Goal: Check status: Check status

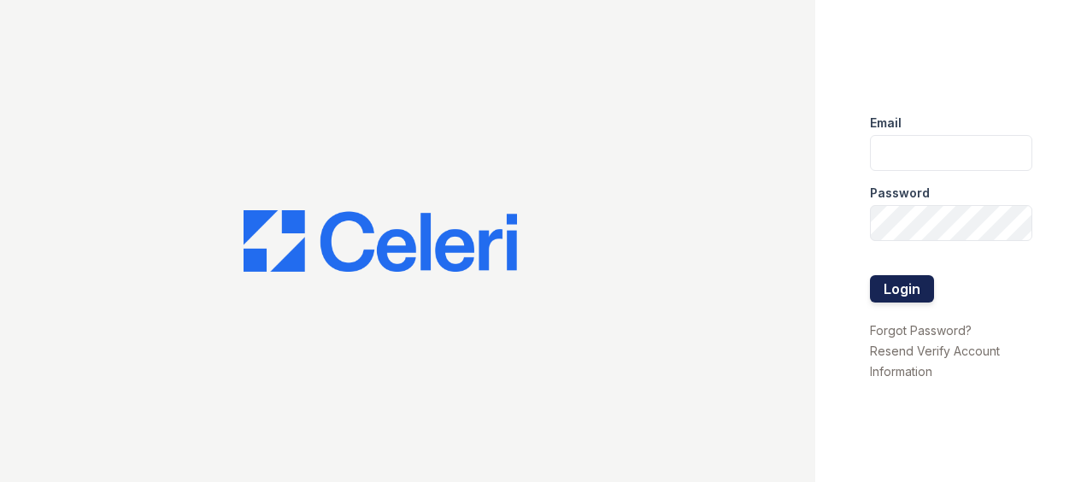
type input "[EMAIL_ADDRESS][DOMAIN_NAME]"
click at [924, 297] on button "Login" at bounding box center [902, 288] width 64 height 27
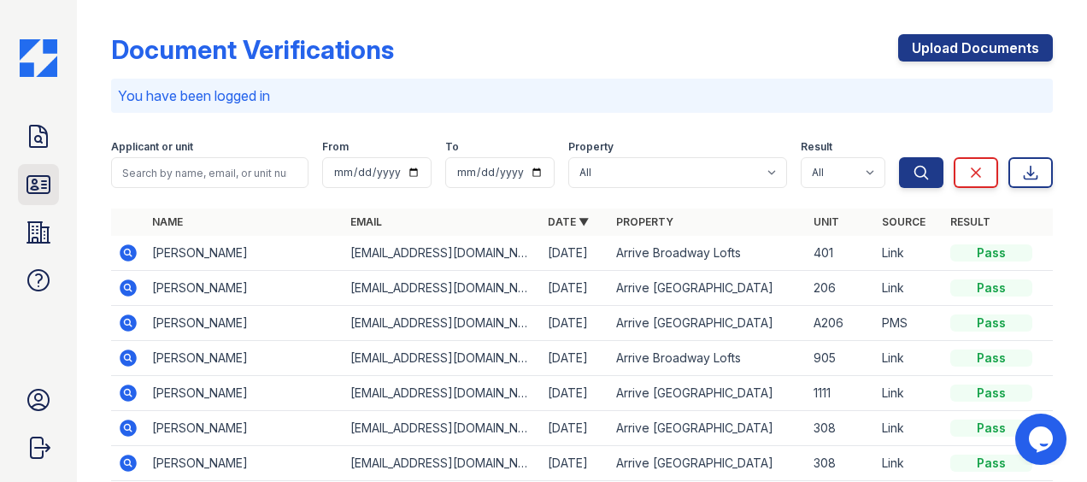
click at [50, 180] on icon at bounding box center [38, 184] width 22 height 17
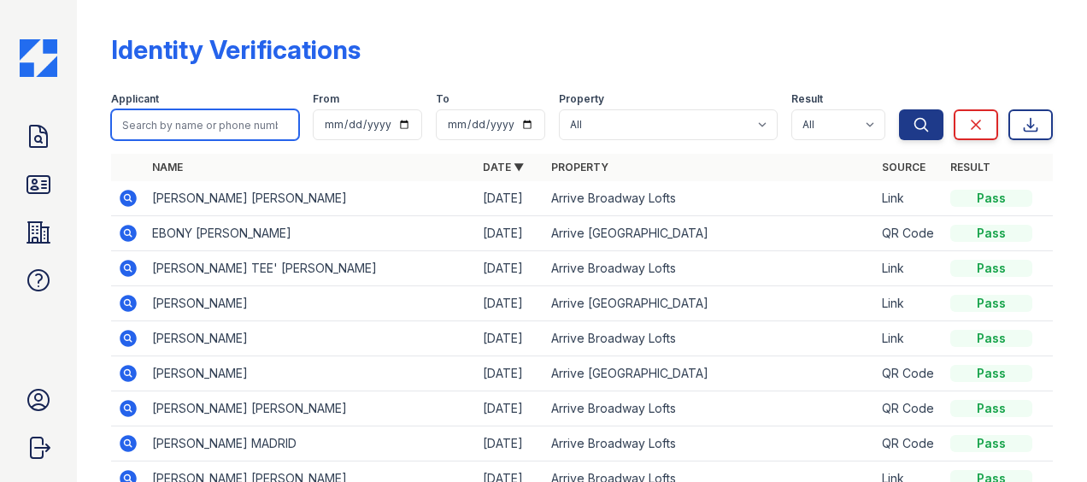
click at [227, 129] on input "search" at bounding box center [205, 124] width 188 height 31
type input "dyck"
click at [899, 109] on button "Search" at bounding box center [921, 124] width 44 height 31
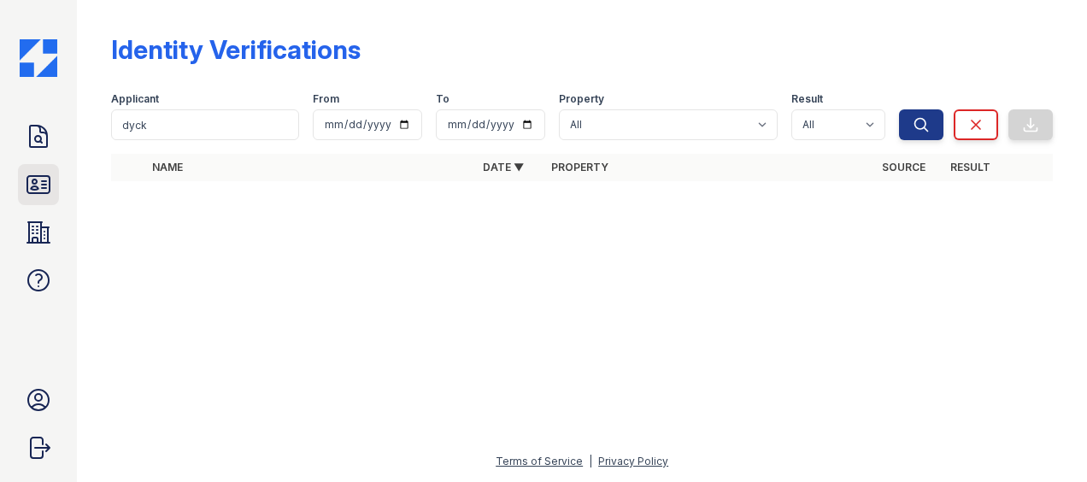
click at [34, 188] on icon at bounding box center [38, 184] width 27 height 27
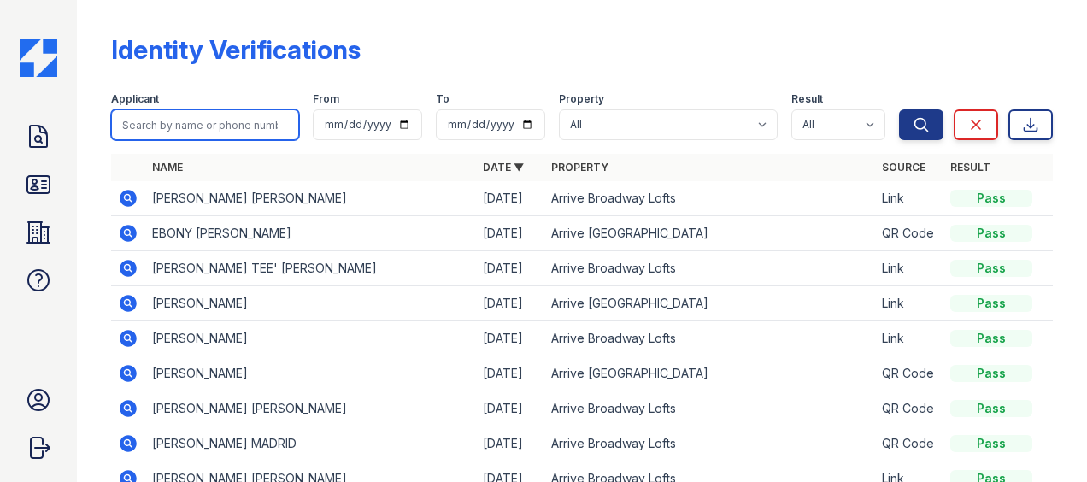
click at [187, 129] on input "search" at bounding box center [205, 124] width 188 height 31
type input "dyck"
click at [899, 109] on button "Search" at bounding box center [921, 124] width 44 height 31
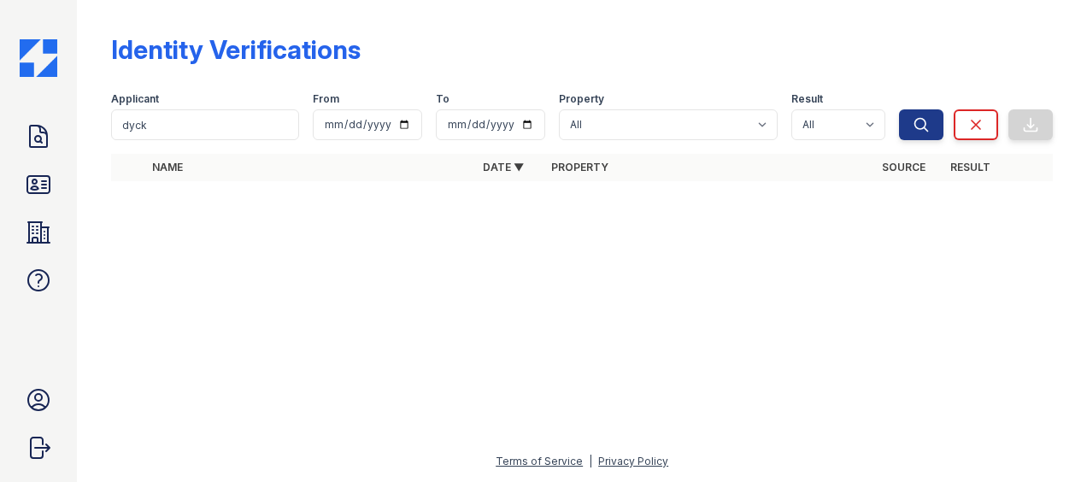
click at [751, 63] on div "Identity Verifications" at bounding box center [582, 56] width 942 height 44
click at [1087, 373] on html "Doc Verifications ID Verifications Properties FAQ Ashley Cosman Trinity Propert…" at bounding box center [543, 241] width 1087 height 482
click at [45, 180] on icon at bounding box center [38, 184] width 22 height 17
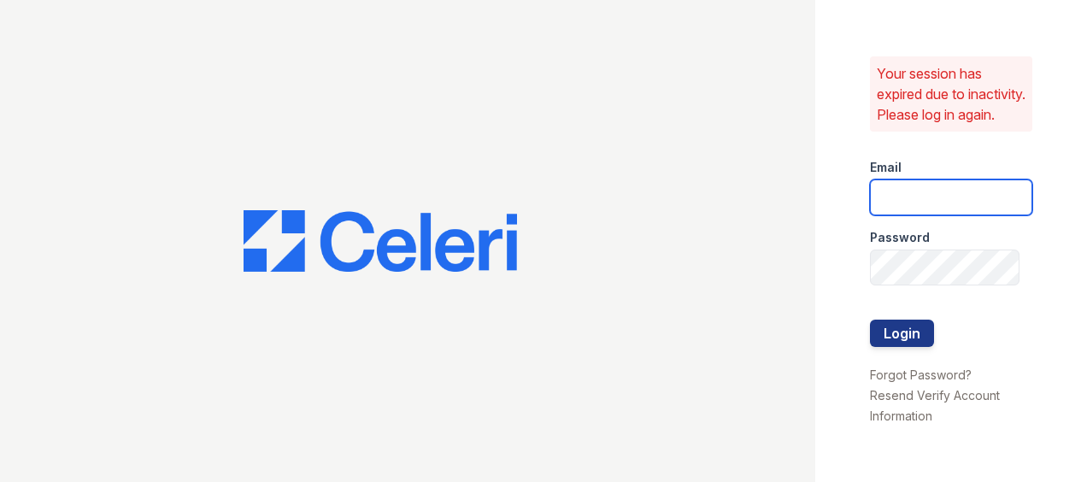
type input "[EMAIL_ADDRESS][DOMAIN_NAME]"
